Goal: Task Accomplishment & Management: Use online tool/utility

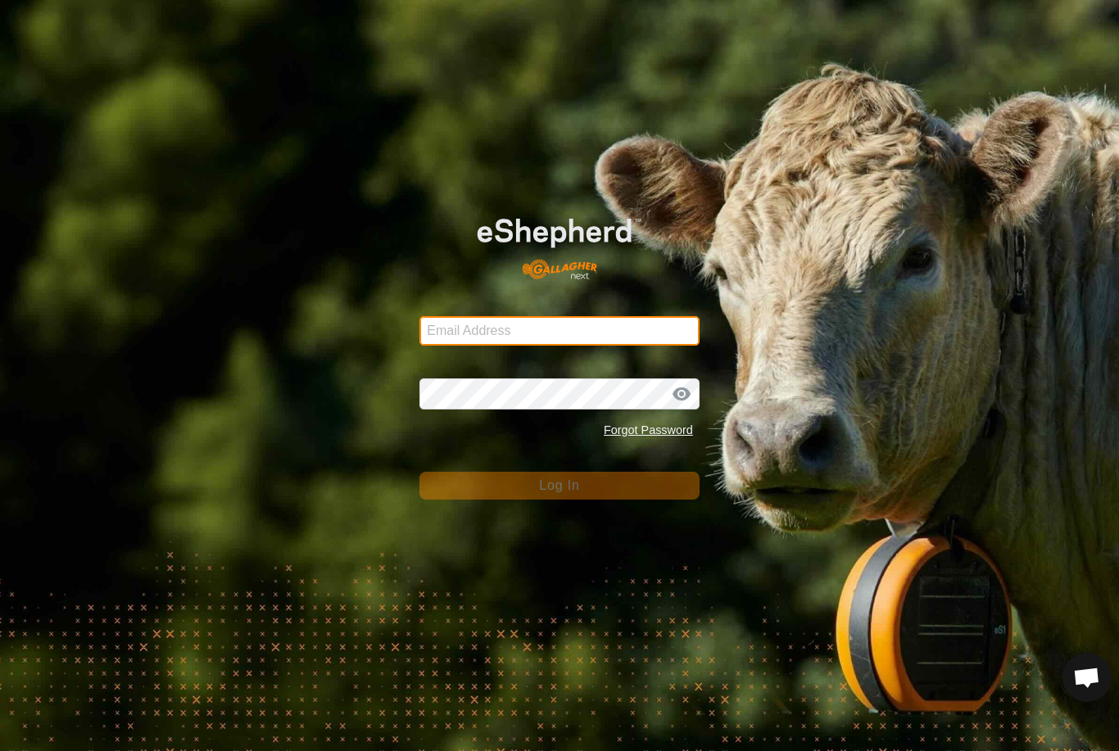
click at [632, 316] on input "Email Address" at bounding box center [559, 330] width 280 height 29
type input "anthony.thexton7@outlook.com"
click at [559, 486] on button "Log In" at bounding box center [559, 486] width 280 height 28
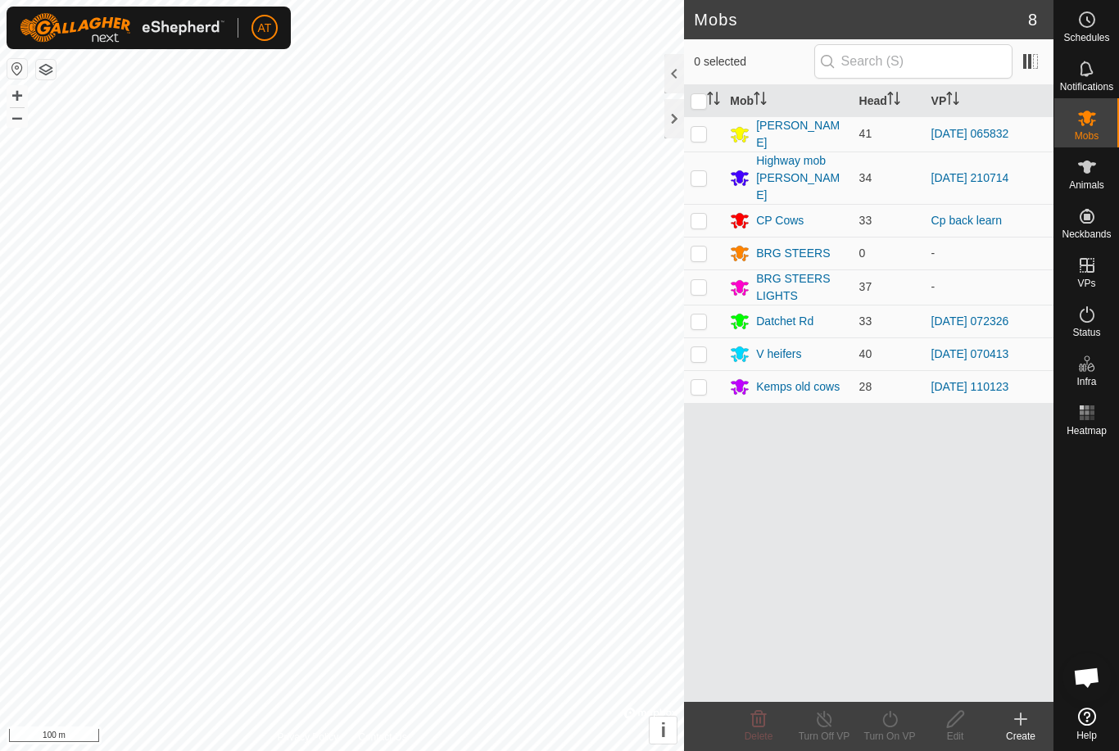
click at [1111, 512] on div at bounding box center [1086, 571] width 65 height 259
click at [701, 158] on td at bounding box center [703, 178] width 39 height 52
checkbox input "true"
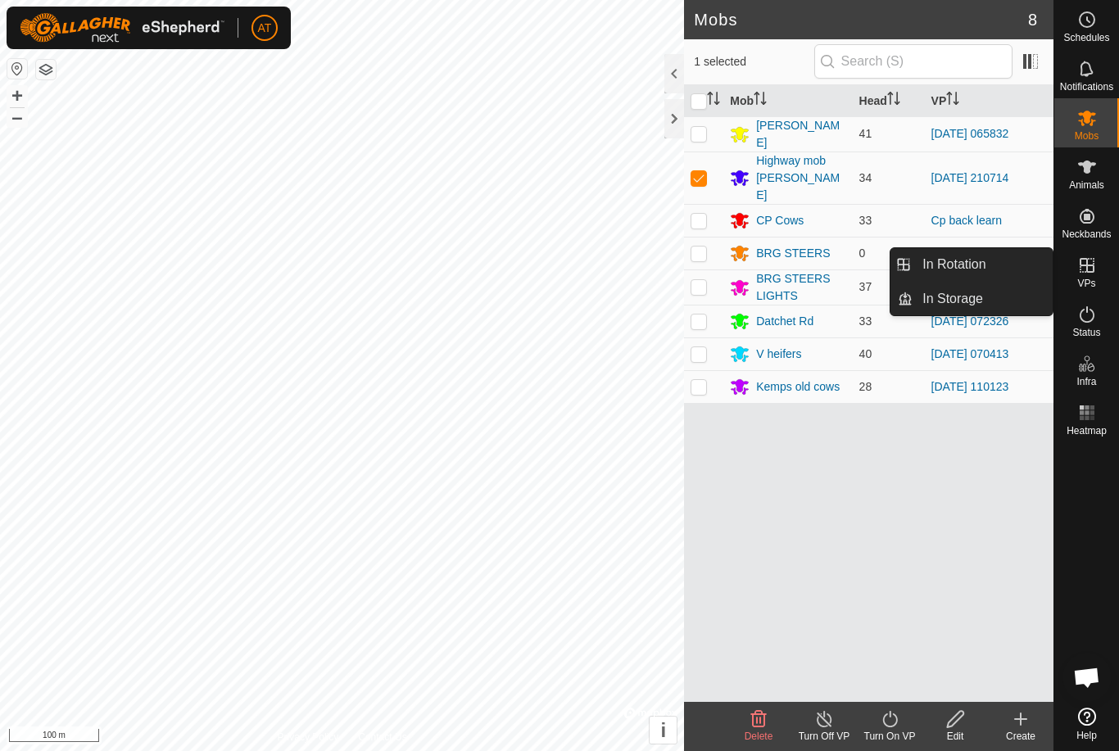
click at [1003, 304] on link "In Storage" at bounding box center [982, 299] width 140 height 33
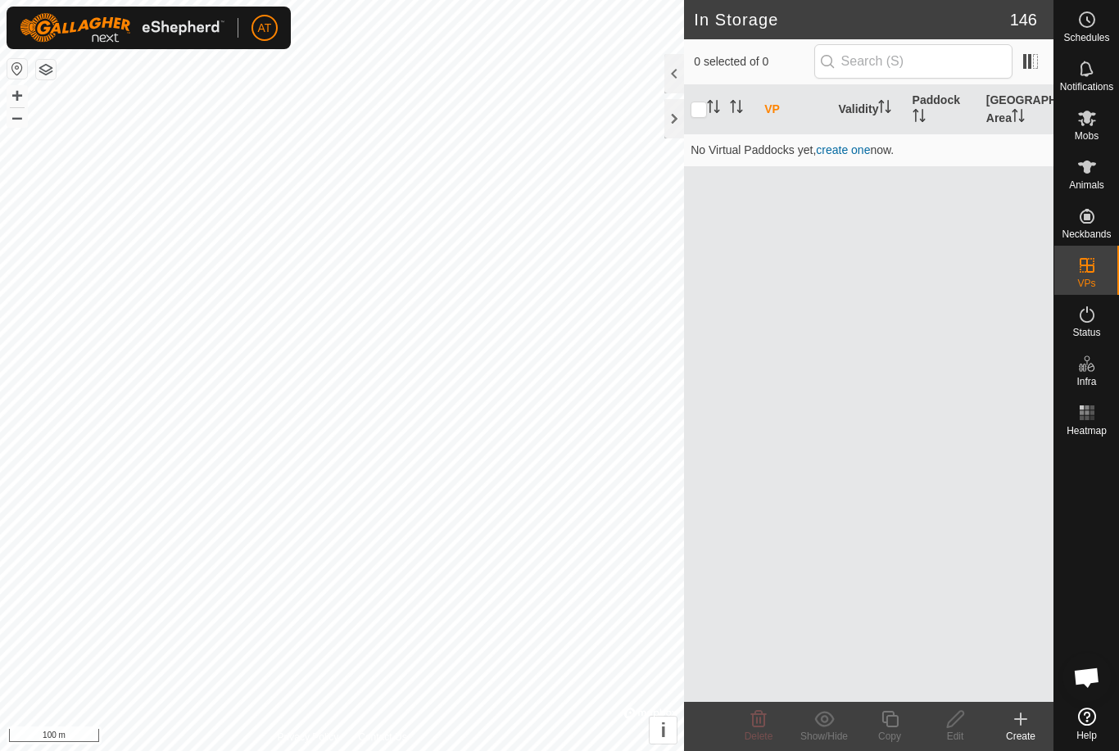
click at [1030, 722] on icon at bounding box center [1021, 719] width 20 height 20
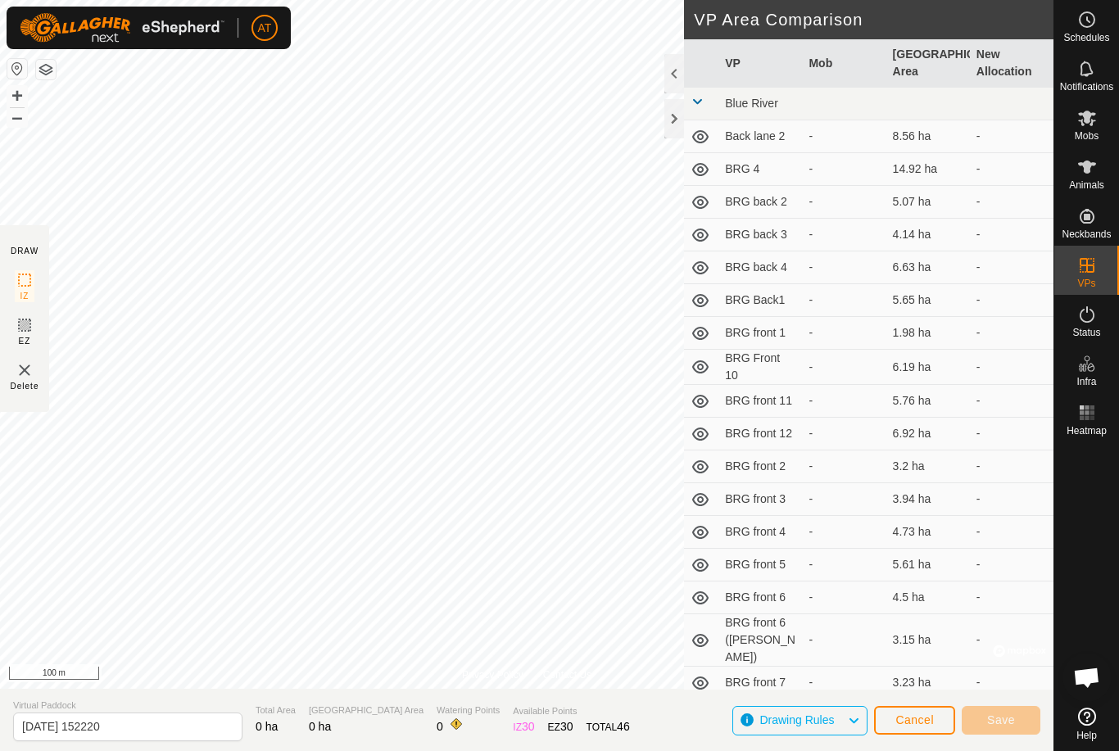
click at [683, 129] on div at bounding box center [674, 118] width 20 height 39
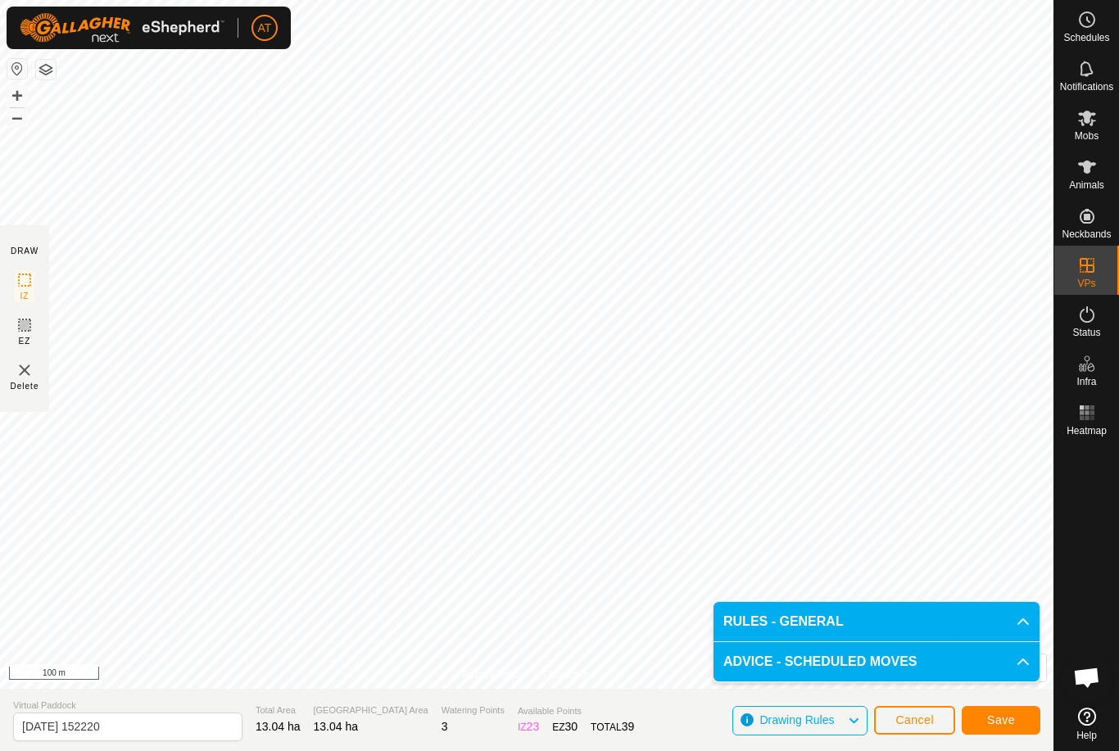
click at [1004, 719] on span "Save" at bounding box center [1001, 719] width 28 height 13
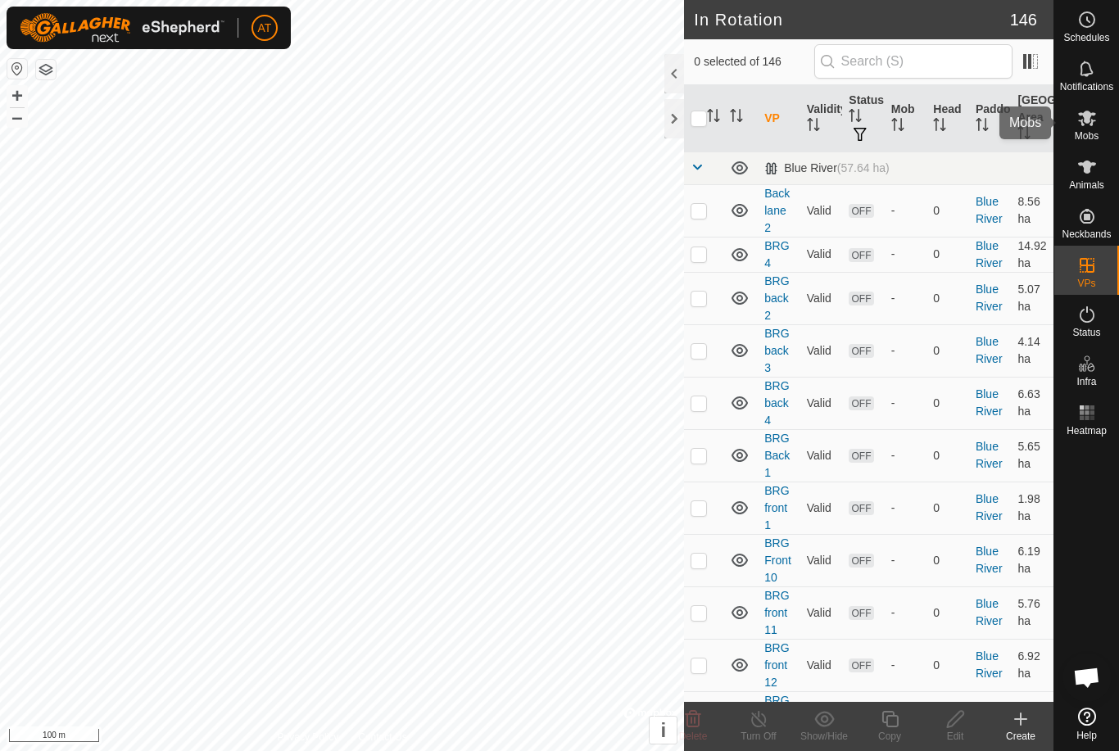
click at [1089, 122] on icon at bounding box center [1087, 119] width 18 height 16
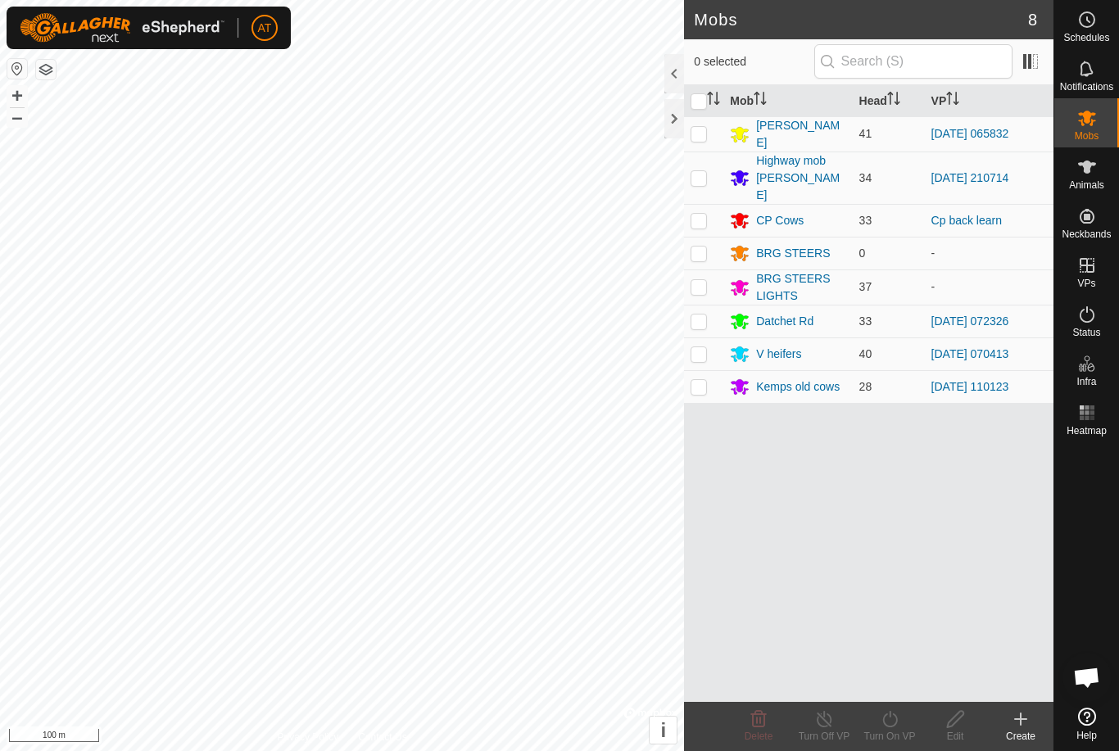
click at [702, 171] on p-checkbox at bounding box center [698, 177] width 16 height 13
checkbox input "true"
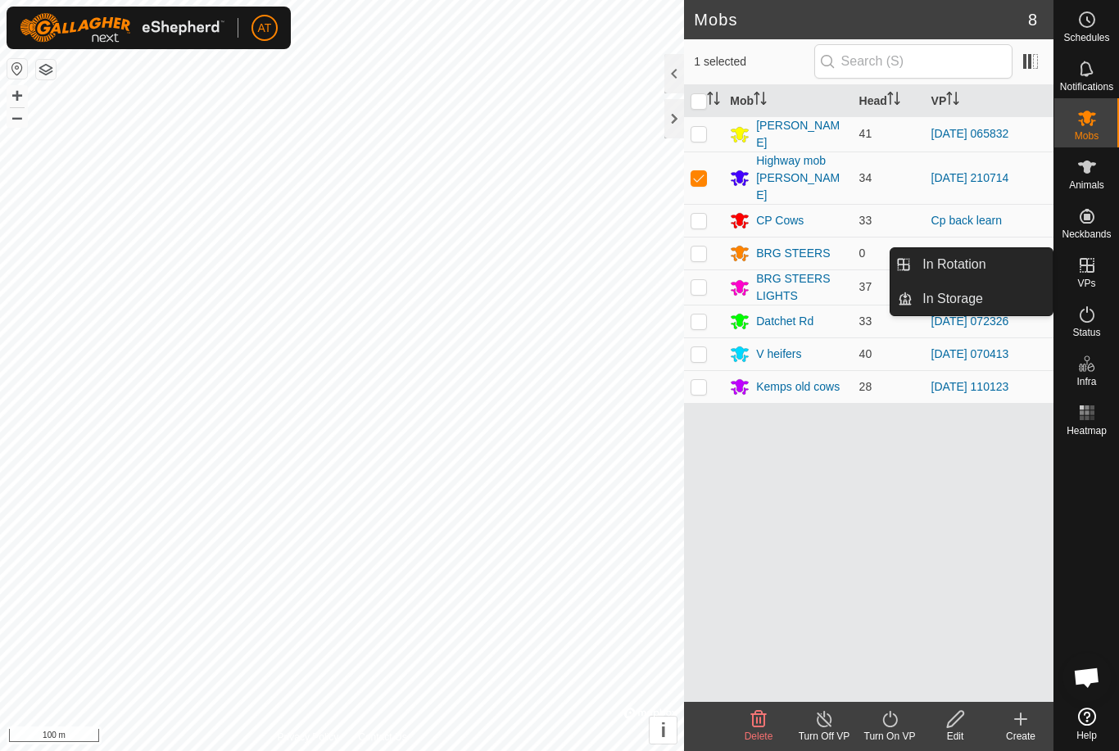
click at [888, 727] on icon at bounding box center [889, 719] width 15 height 16
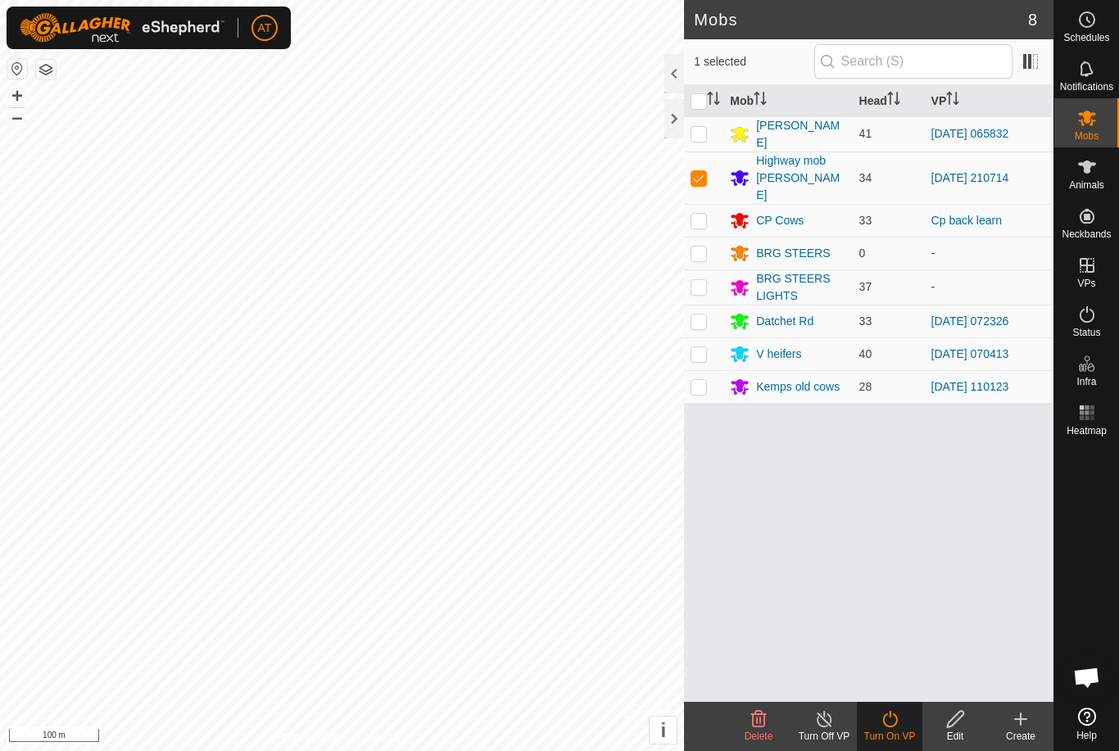
click at [881, 745] on div "Turn On VP" at bounding box center [890, 726] width 66 height 49
click at [899, 727] on icon at bounding box center [890, 719] width 20 height 20
click at [880, 686] on span "Now" at bounding box center [880, 683] width 26 height 20
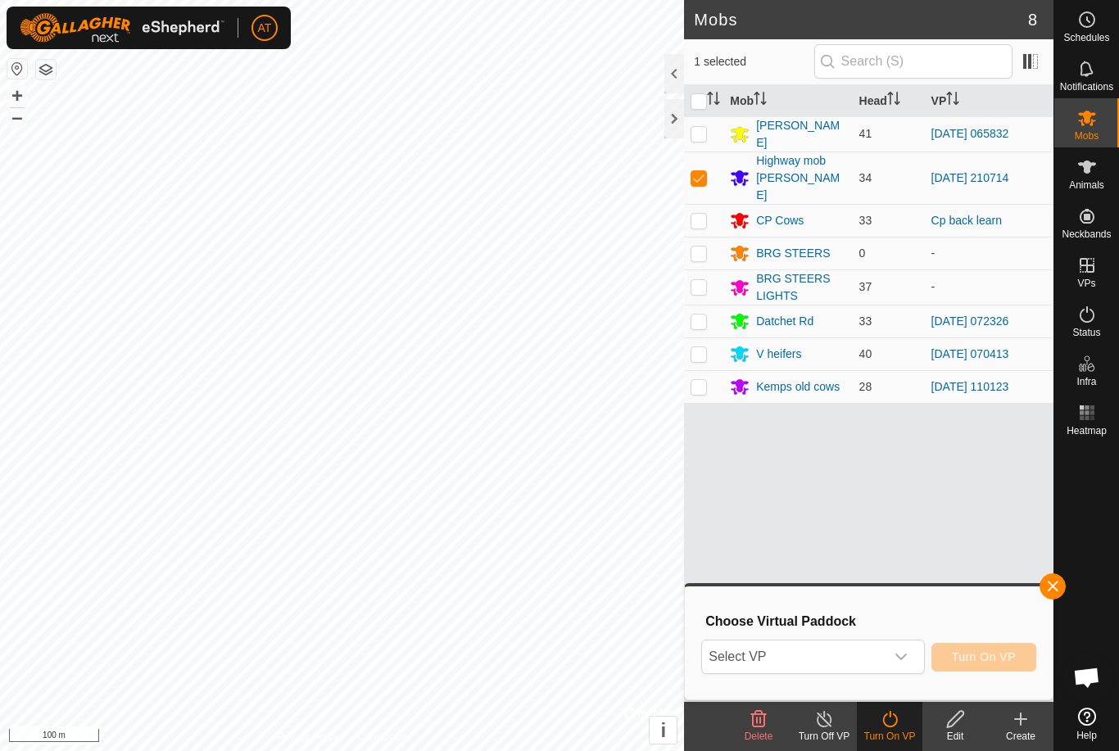
click at [827, 665] on span "Select VP" at bounding box center [793, 657] width 182 height 33
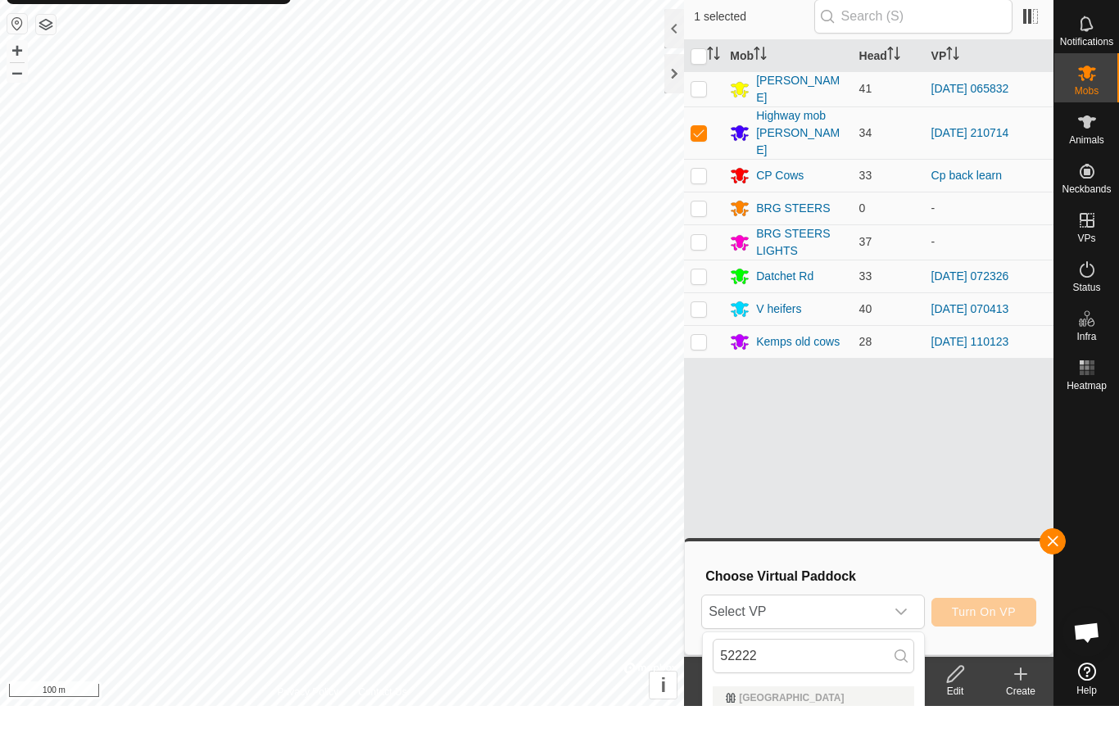
scroll to position [7, 0]
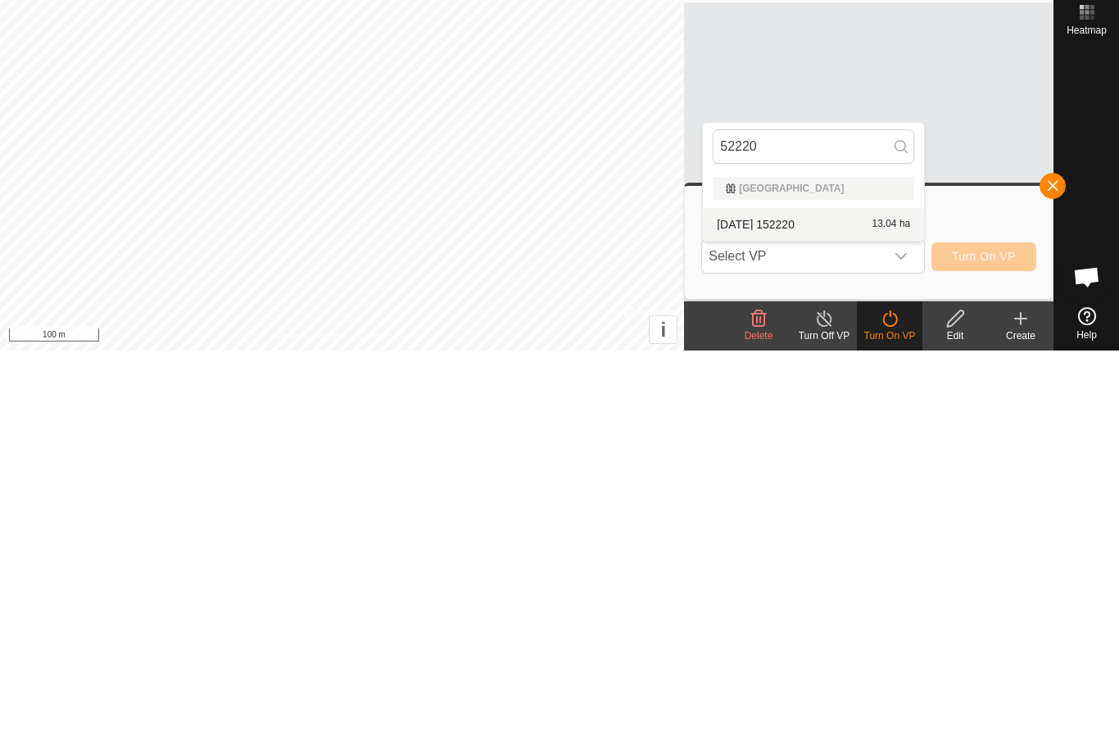
type input "52220"
click at [795, 619] on span "[DATE] 152220" at bounding box center [756, 624] width 78 height 11
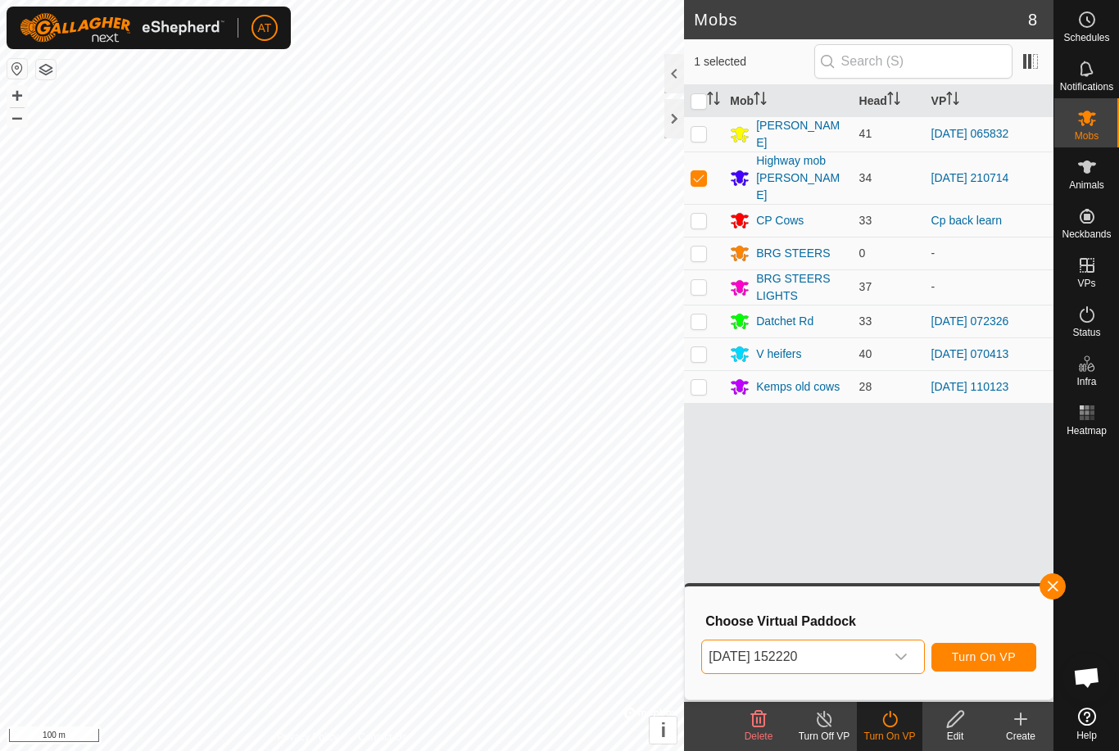
click at [993, 657] on span "Turn On VP" at bounding box center [984, 656] width 64 height 13
